Goal: Information Seeking & Learning: Learn about a topic

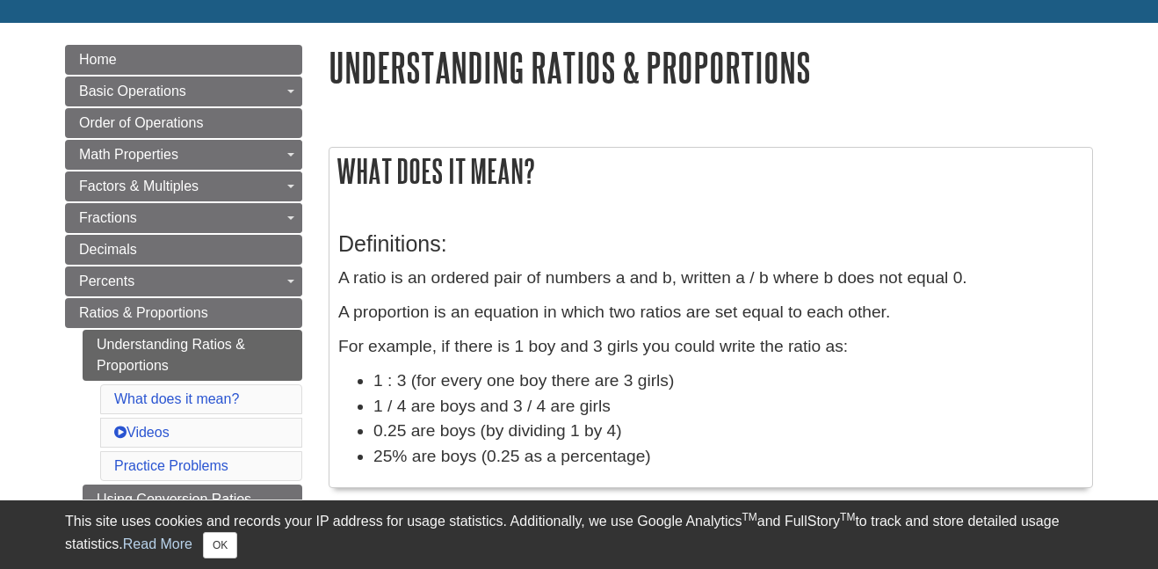
scroll to position [194, 0]
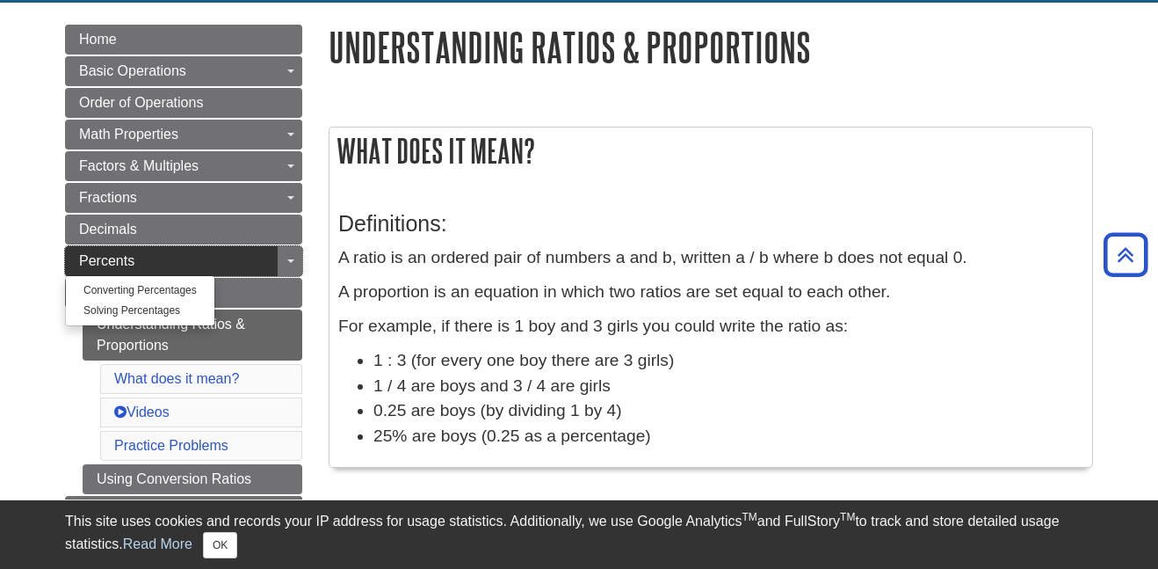
click at [212, 266] on link "Percents" at bounding box center [183, 261] width 237 height 30
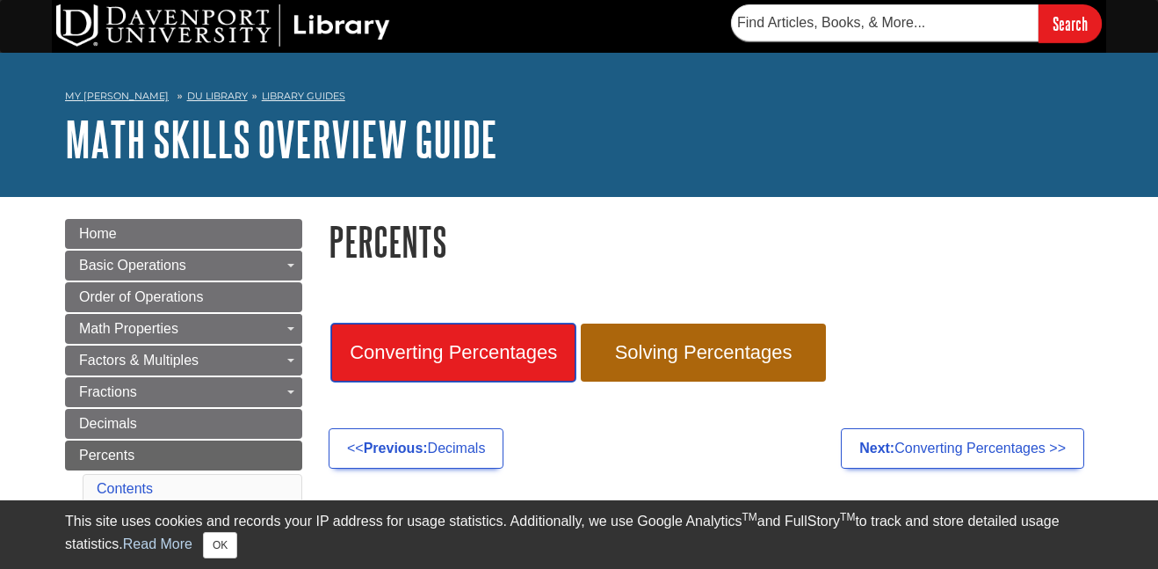
click at [475, 336] on link "Converting Percentages" at bounding box center [453, 352] width 244 height 58
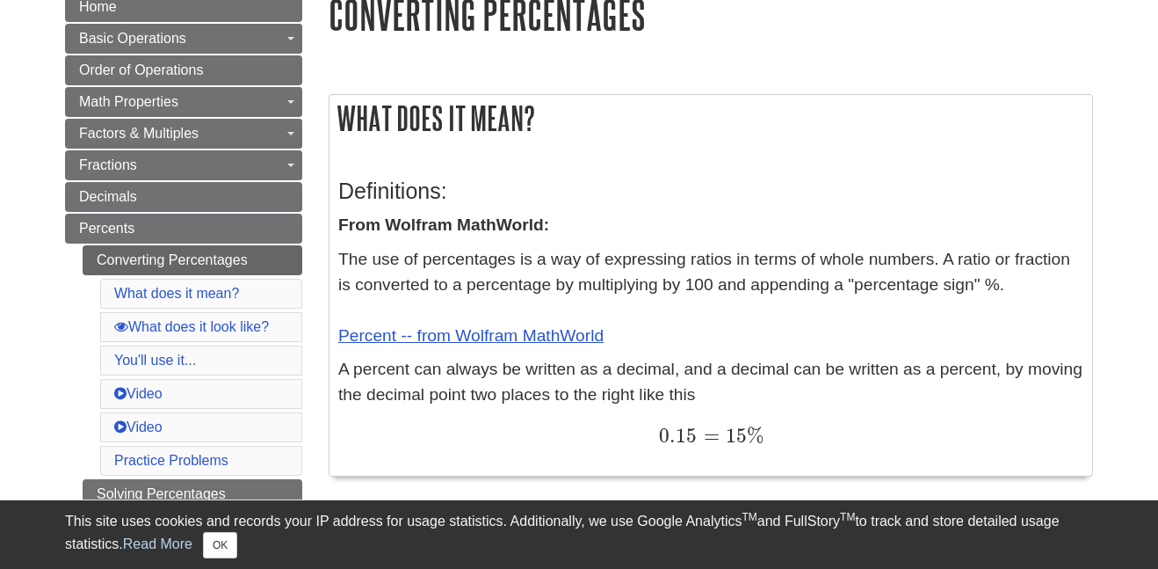
scroll to position [243, 0]
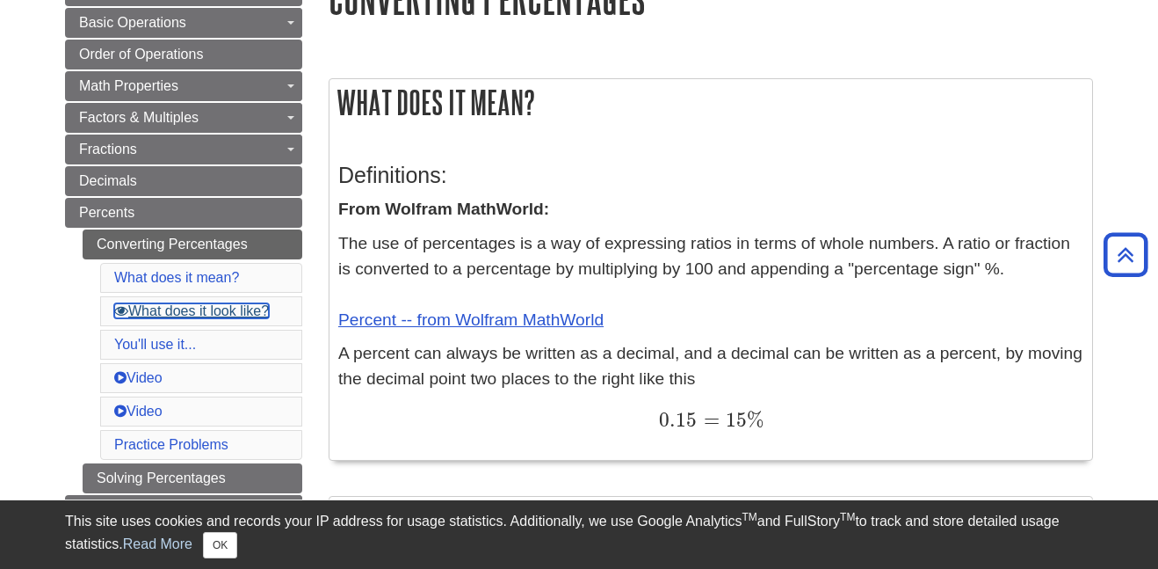
click at [198, 305] on link "What does it look like?" at bounding box center [191, 310] width 155 height 15
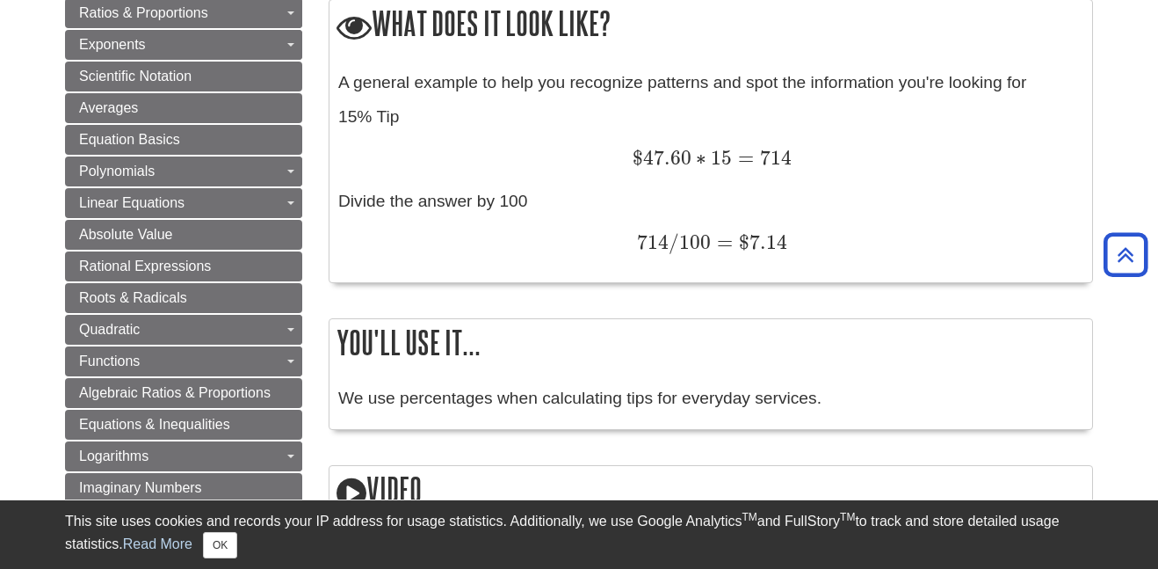
scroll to position [1772, 0]
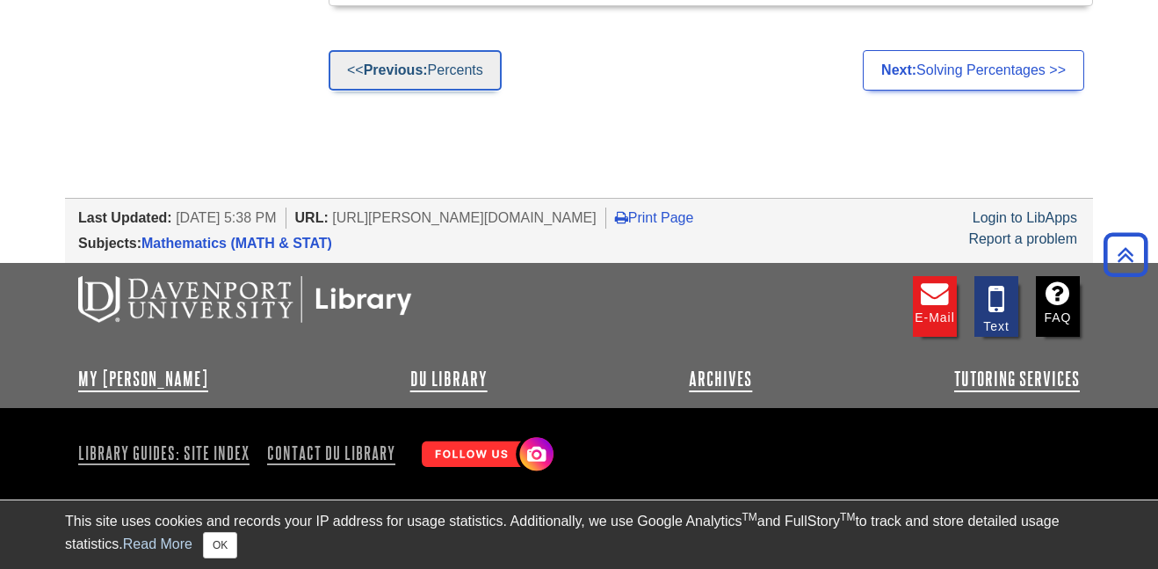
click at [443, 64] on link "<< Previous: Percents" at bounding box center [415, 70] width 173 height 40
